Goal: Navigation & Orientation: Understand site structure

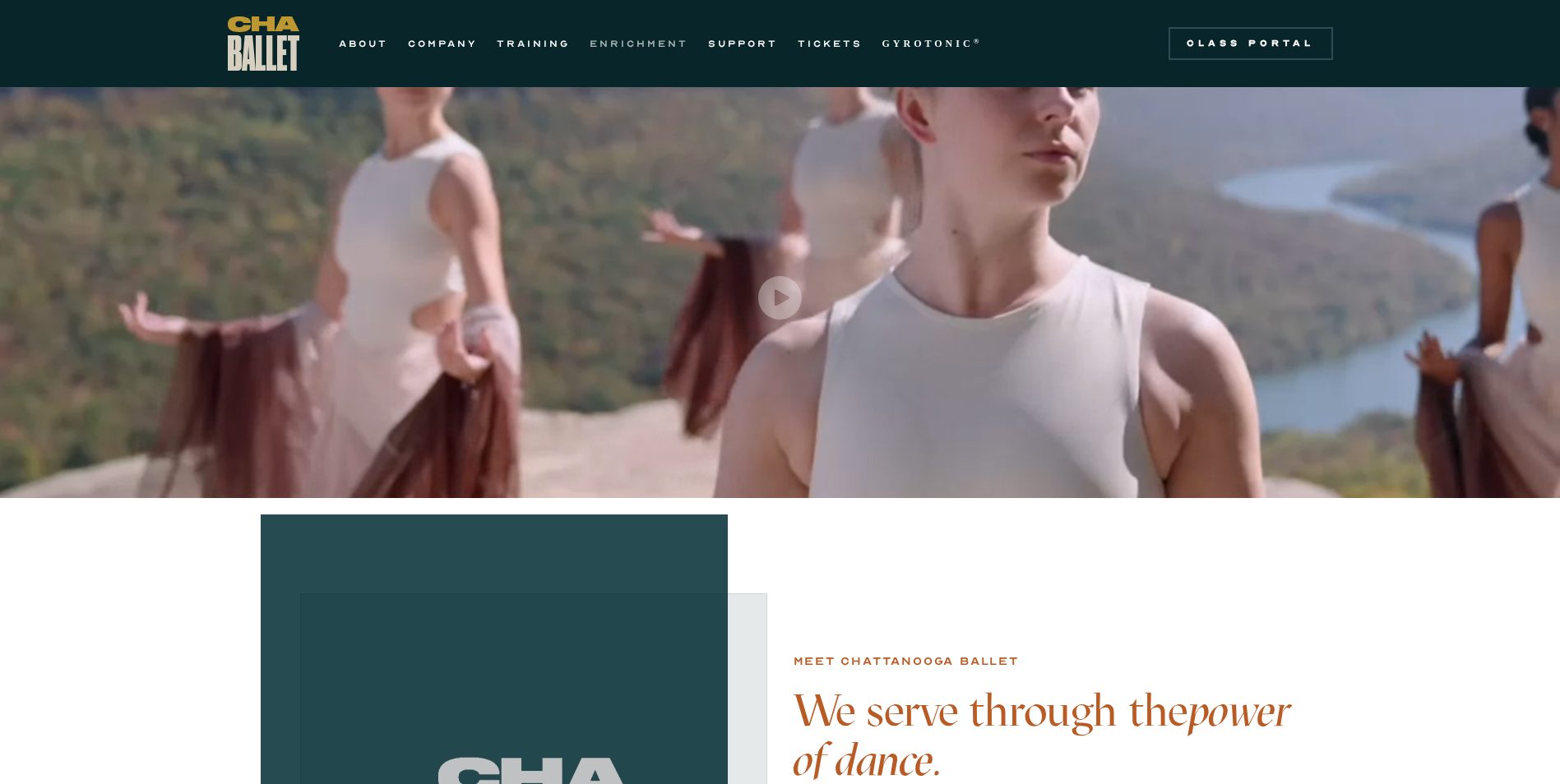
click at [656, 49] on link "ENRICHMENT" at bounding box center [638, 44] width 99 height 20
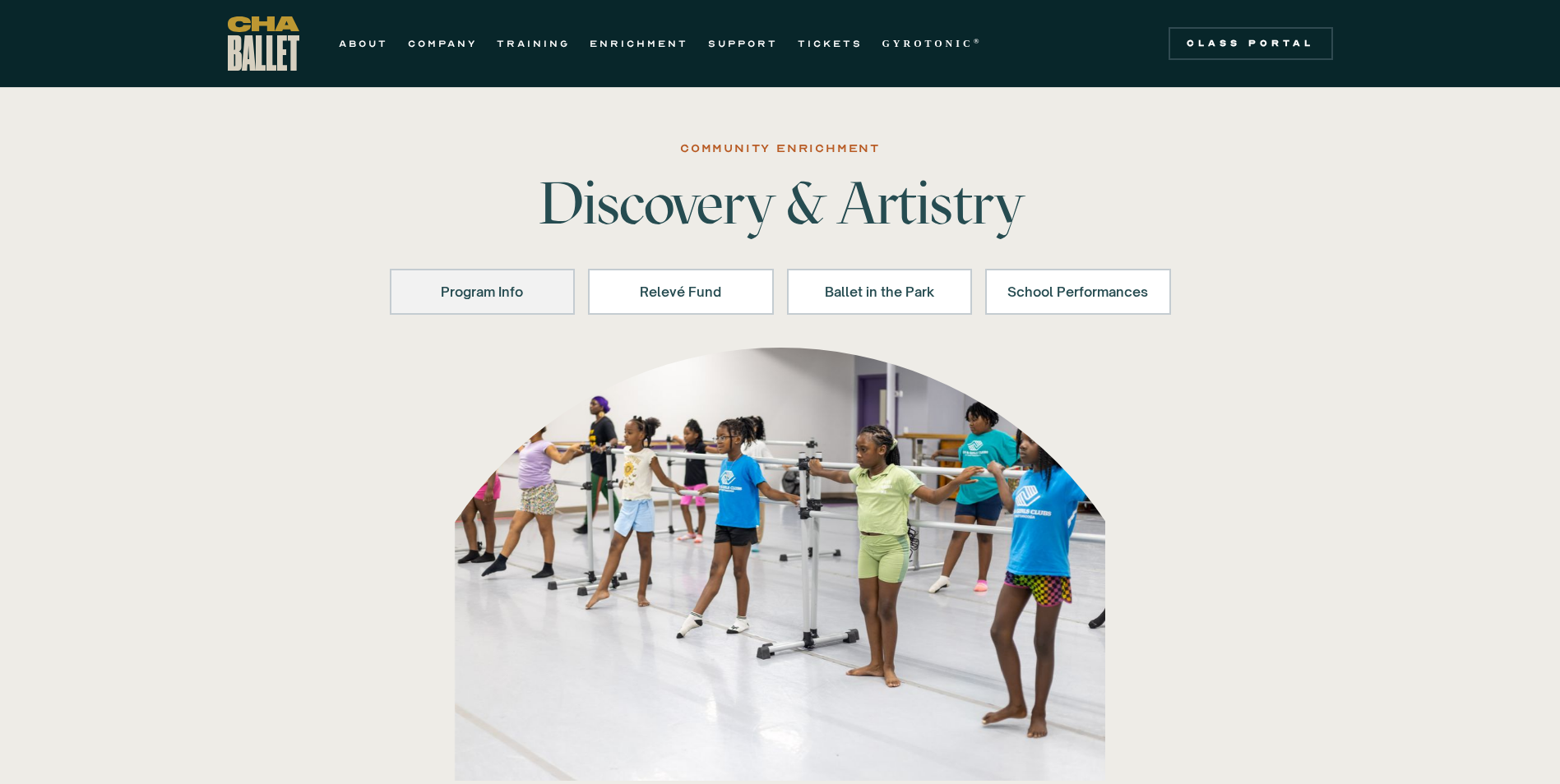
click at [554, 286] on link "Program Info" at bounding box center [483, 292] width 186 height 46
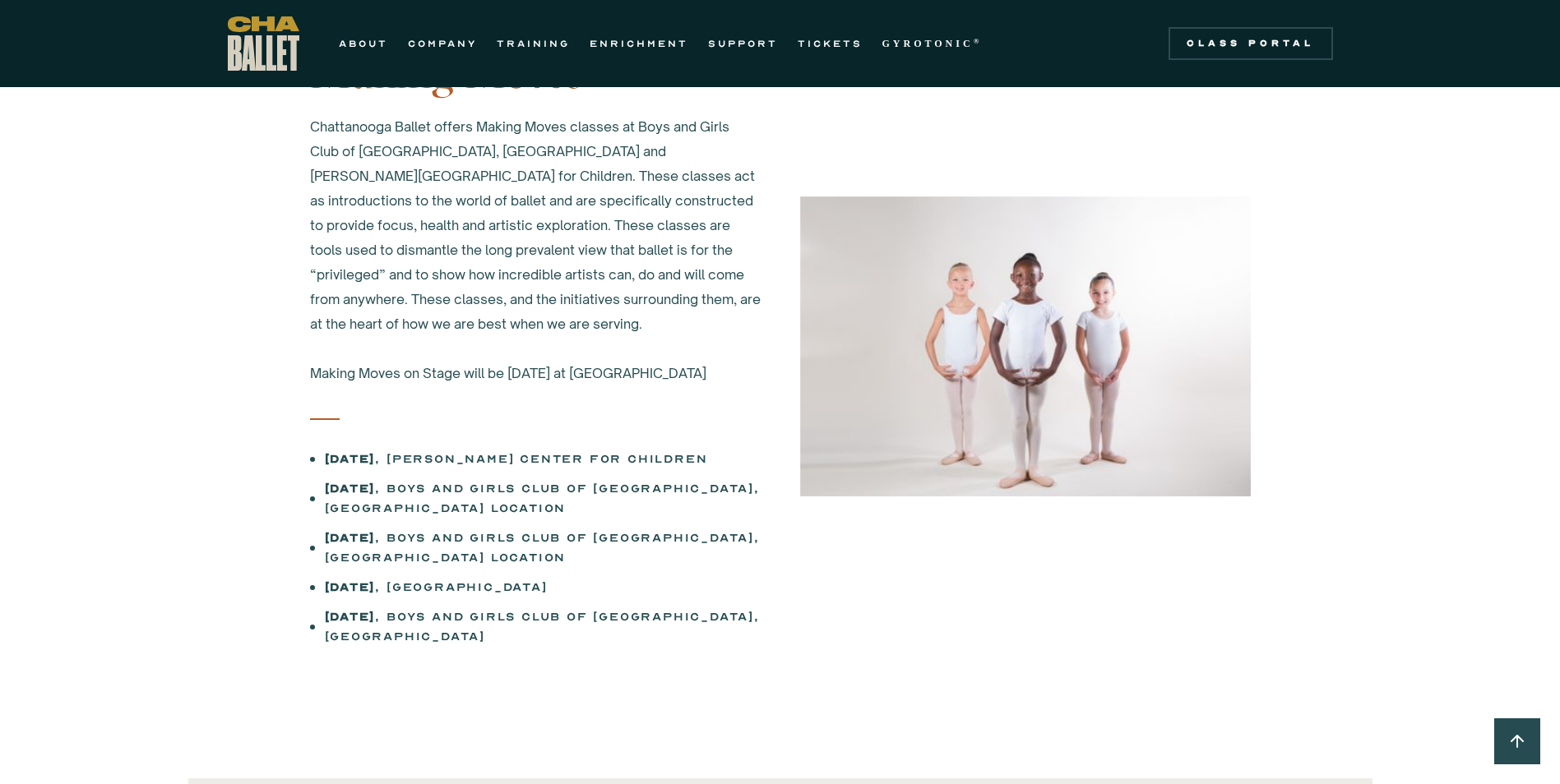
scroll to position [879, 0]
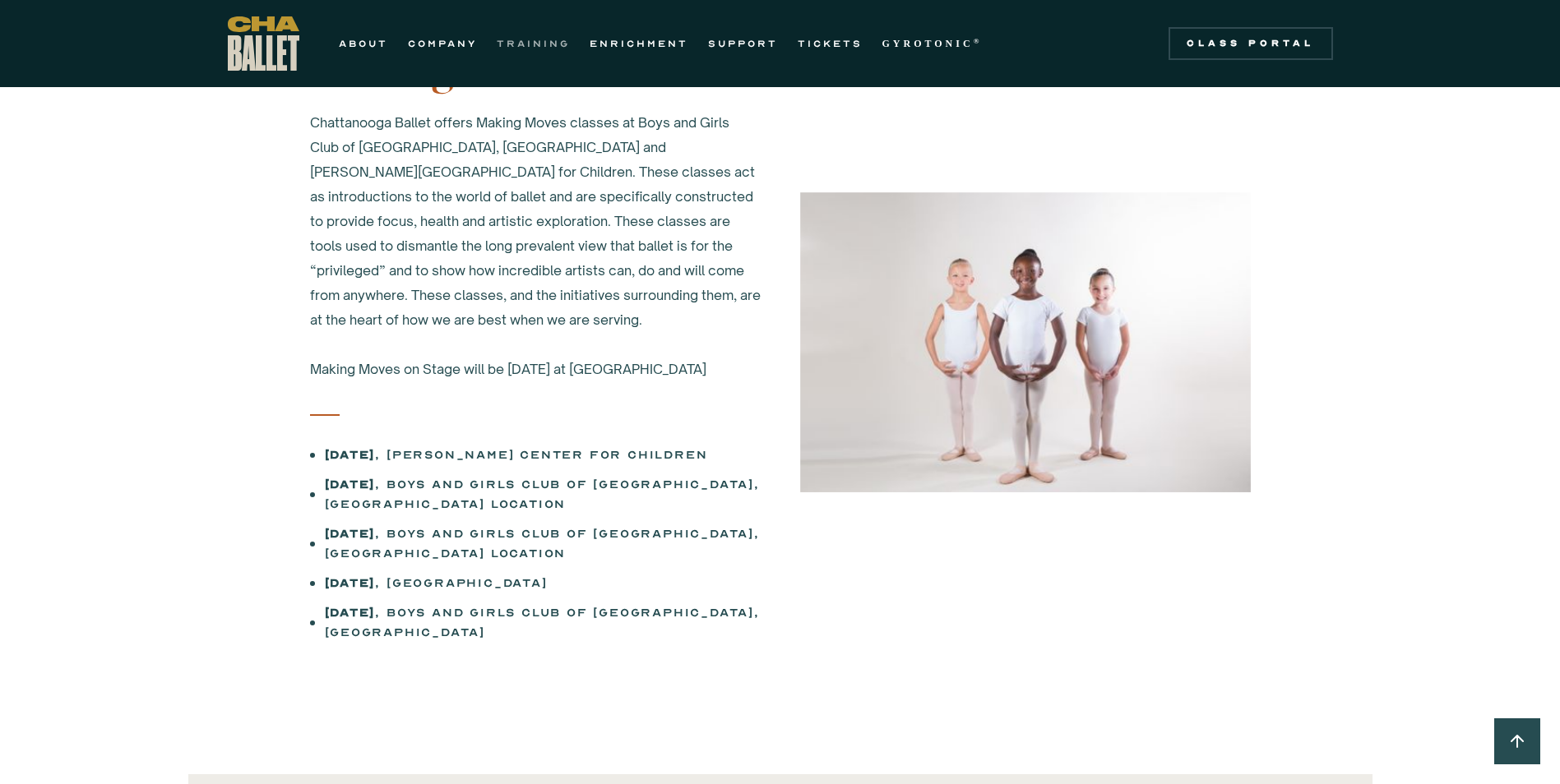
click at [508, 45] on link "TRAINING" at bounding box center [533, 44] width 73 height 20
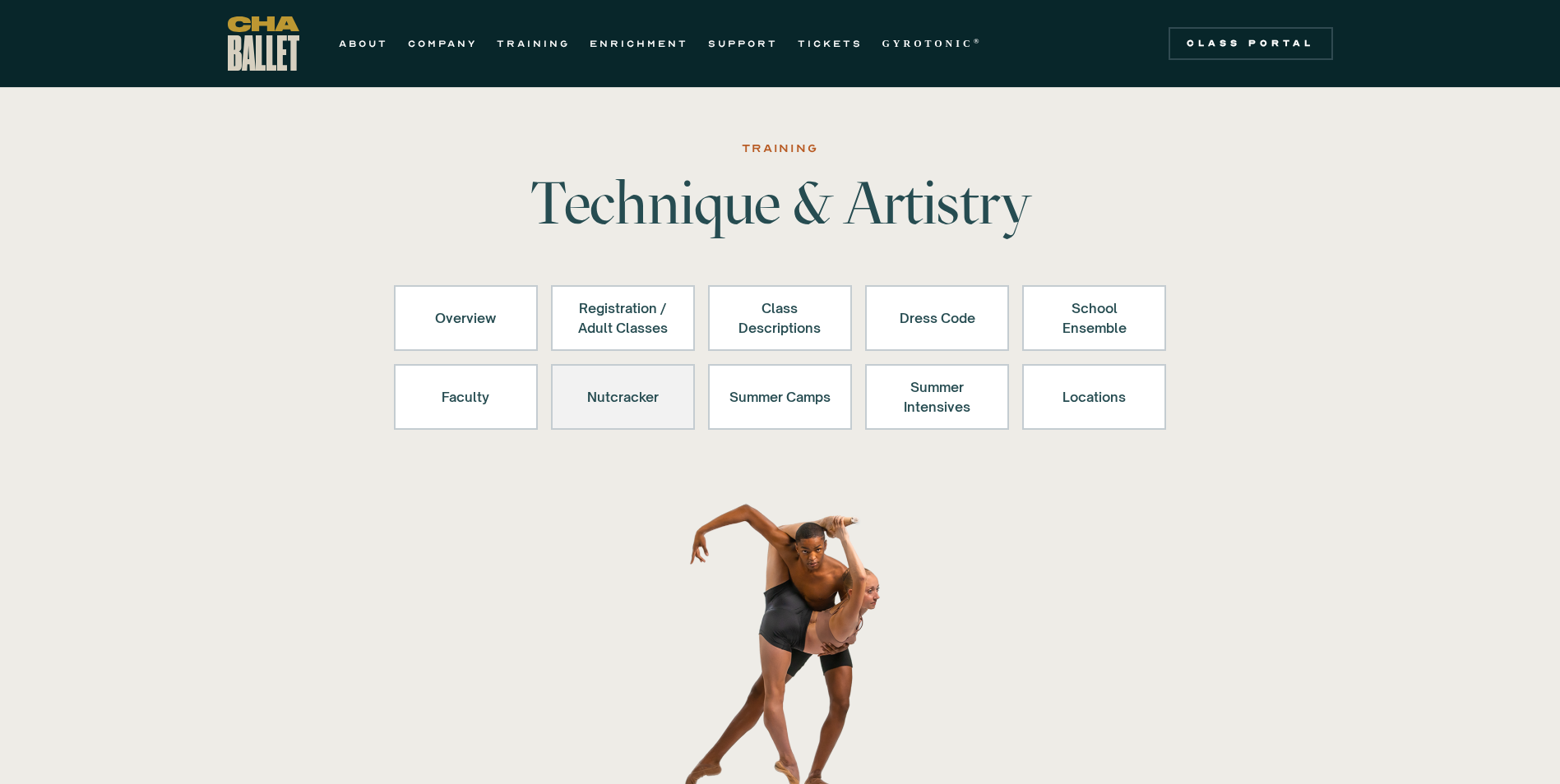
click at [602, 408] on div "Nutcracker" at bounding box center [623, 397] width 102 height 39
click at [363, 41] on link "ABOUT" at bounding box center [362, 44] width 49 height 20
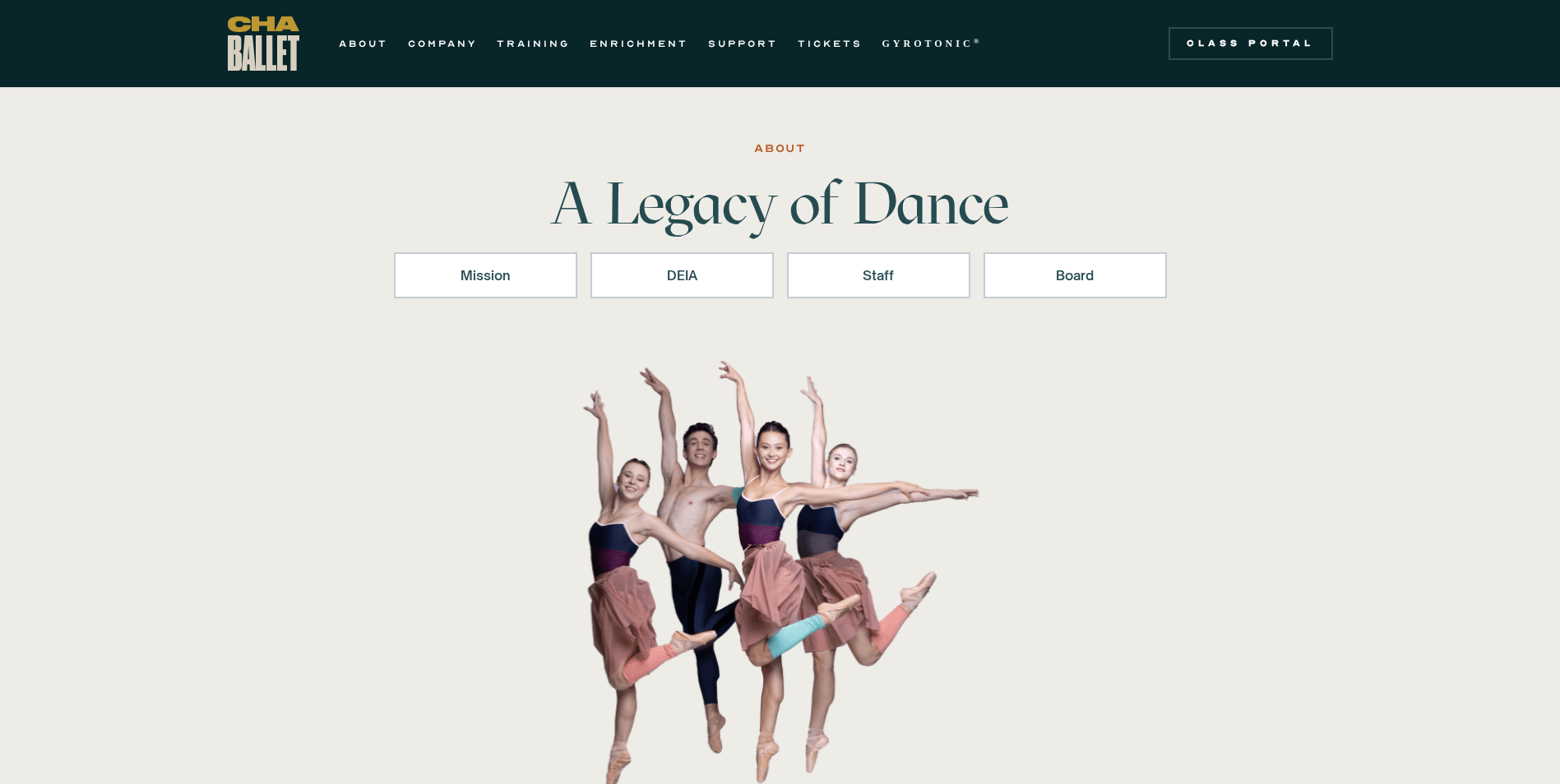
click at [488, 44] on nav "ABOUT COMPANY TRAINING ENRICHMENT SUPPORT TICKETS GYROTONIC ® Information Style…" at bounding box center [660, 44] width 663 height 20
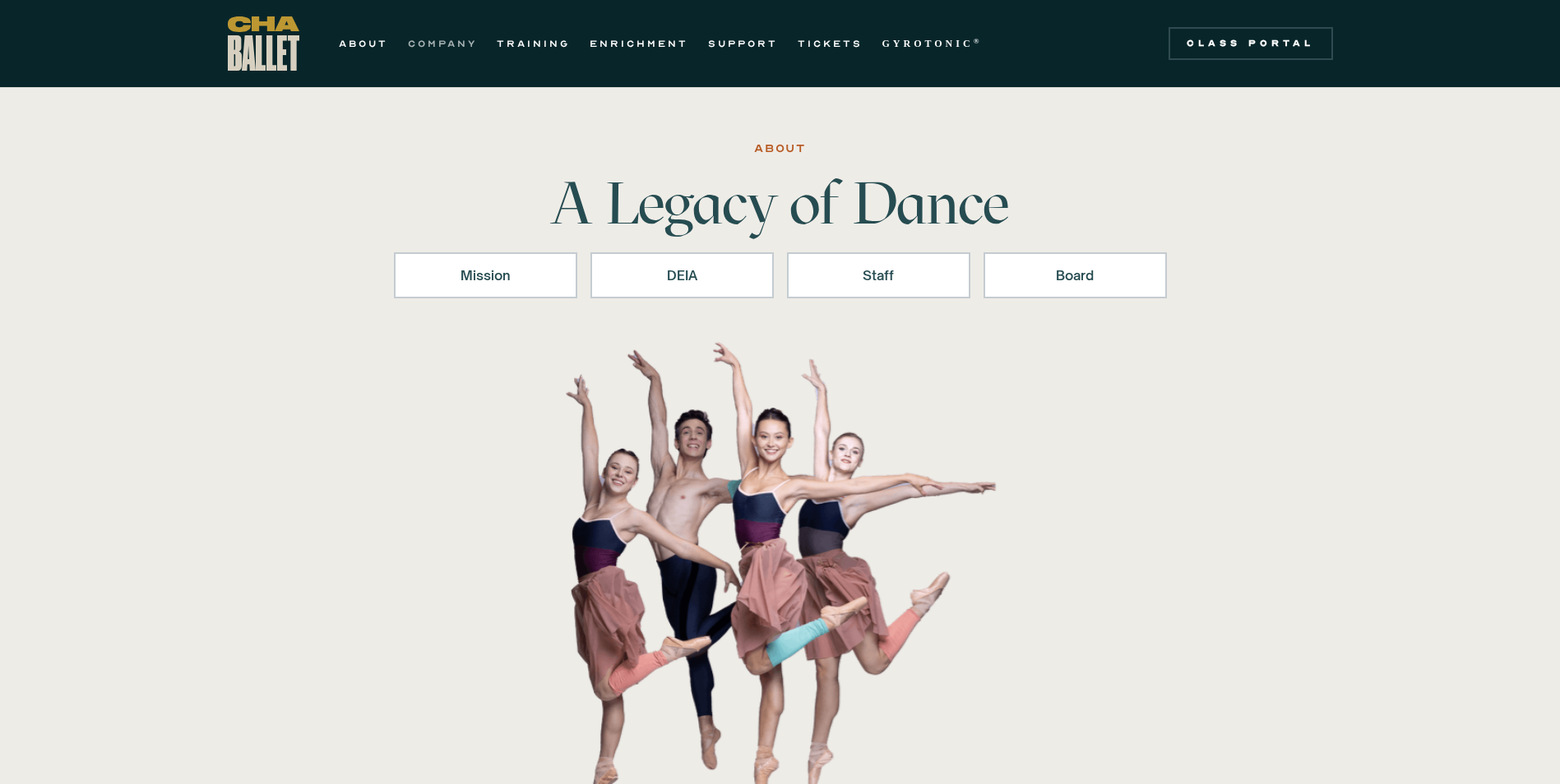
click at [438, 51] on link "COMPANY" at bounding box center [443, 44] width 69 height 20
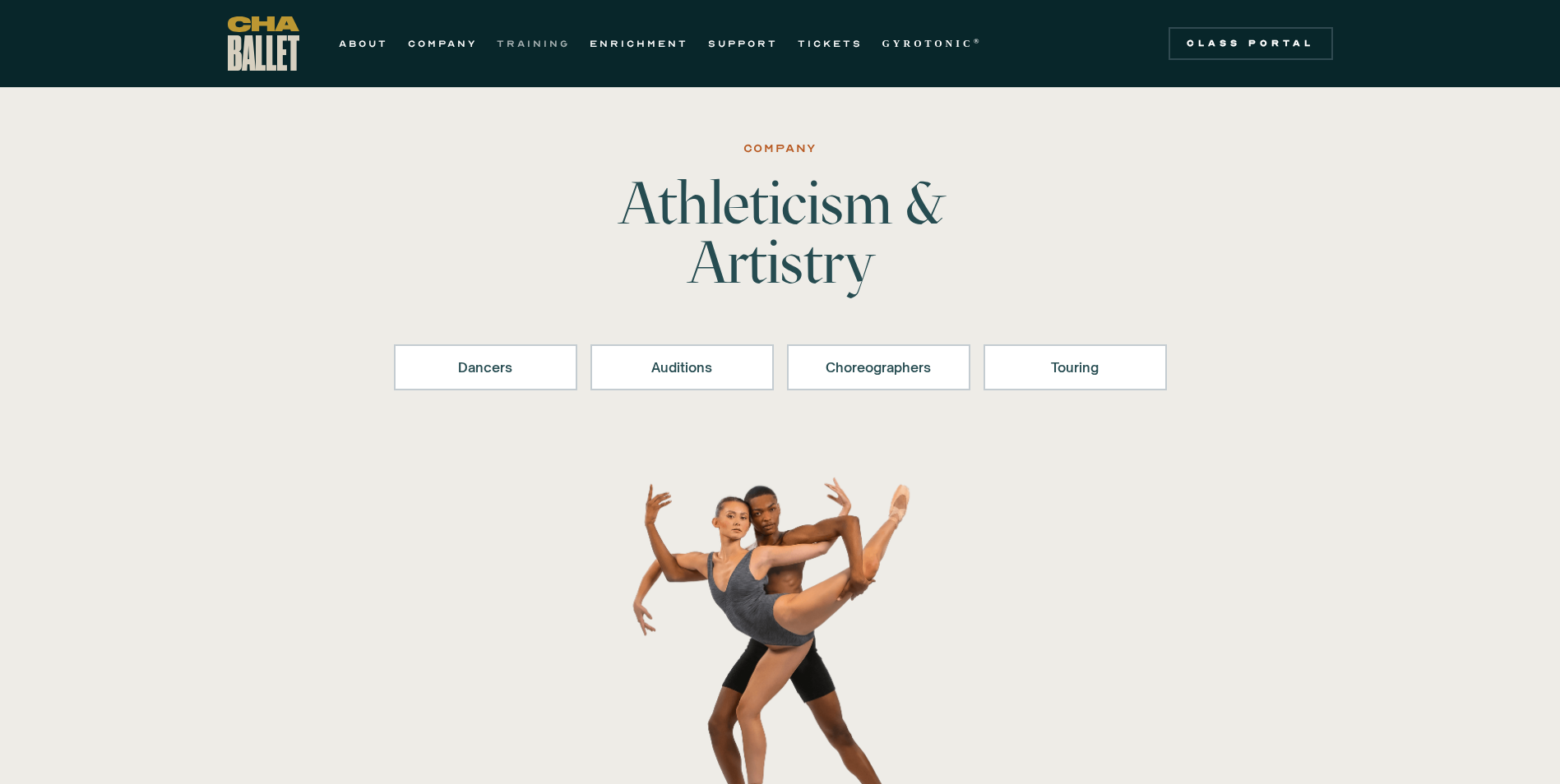
click at [541, 39] on link "TRAINING" at bounding box center [533, 44] width 73 height 20
